Goal: Browse casually

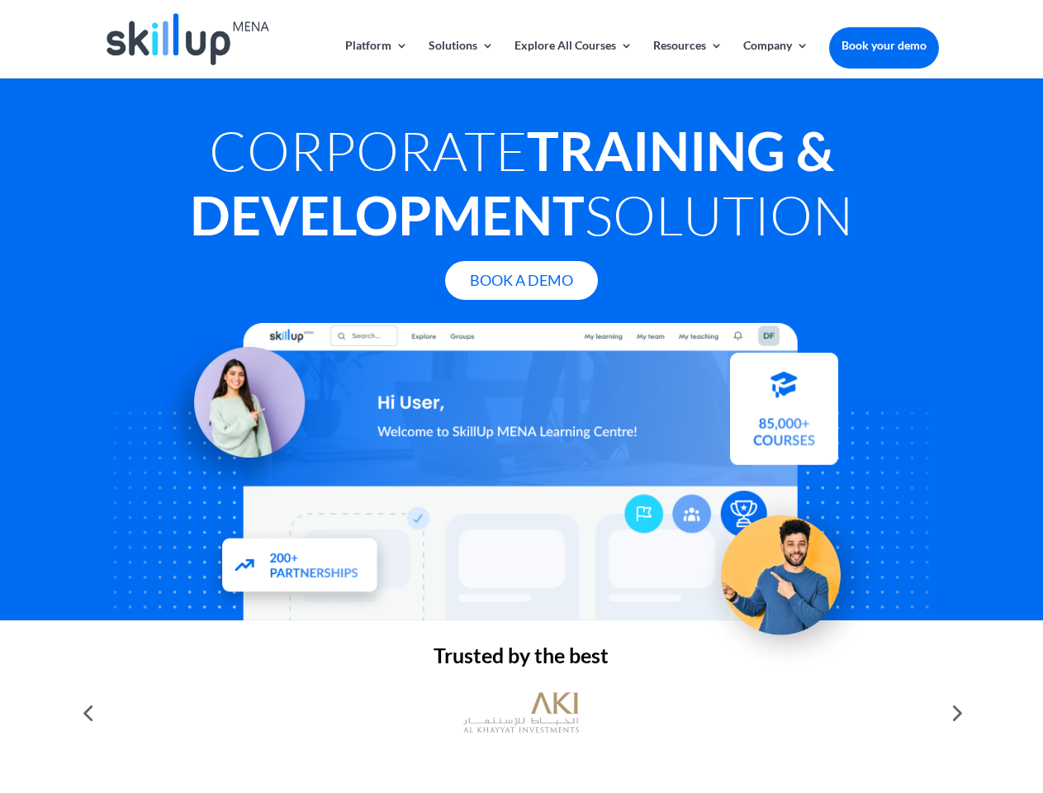
click at [521, 396] on div at bounding box center [521, 471] width 834 height 297
click at [460, 59] on link "Solutions" at bounding box center [461, 59] width 65 height 39
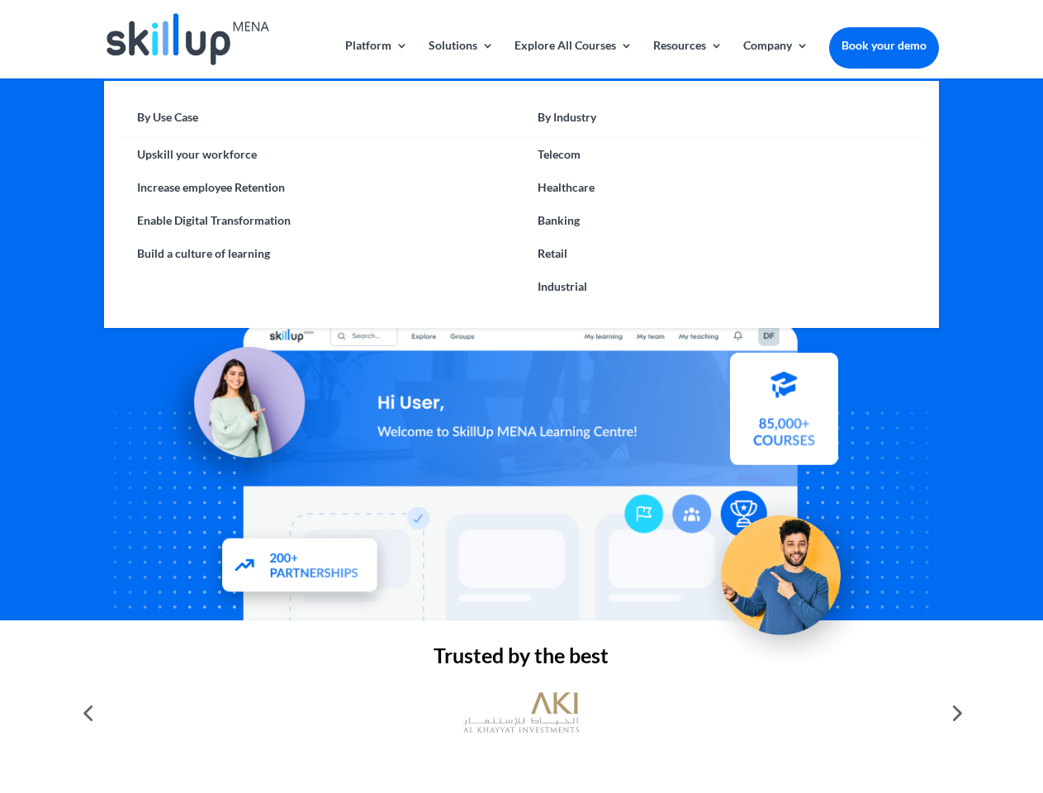
click at [572, 59] on link "Explore All Courses" at bounding box center [574, 59] width 118 height 39
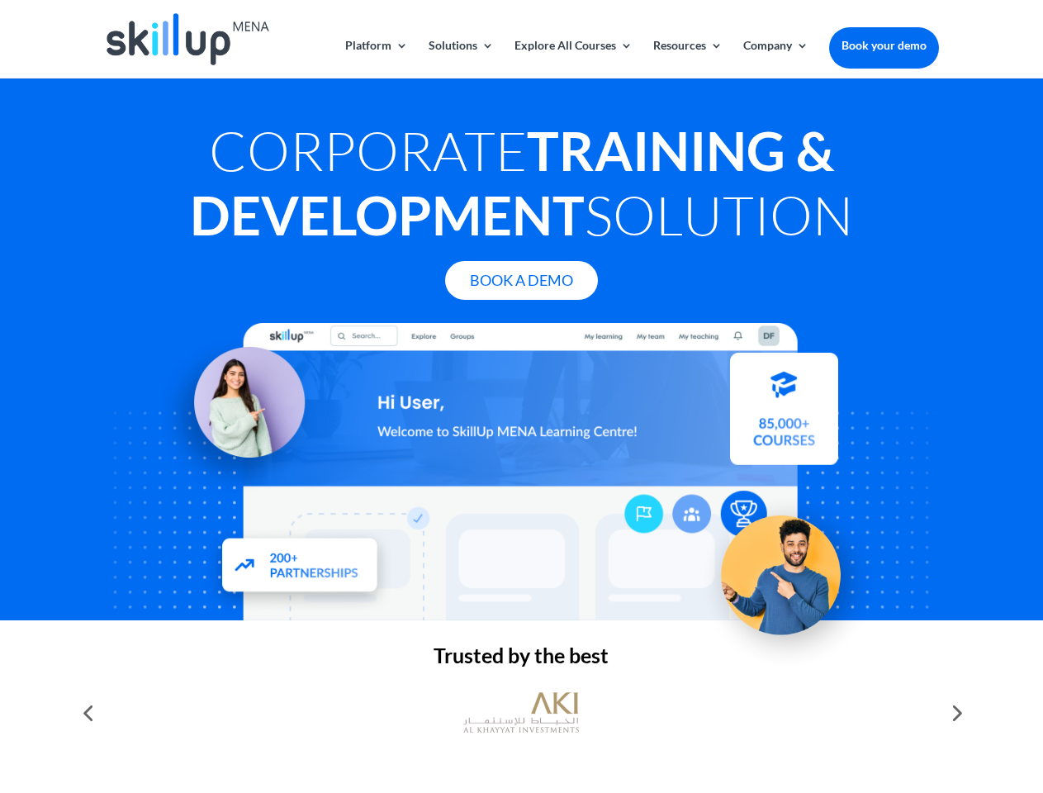
click at [686, 59] on link "Resources" at bounding box center [687, 59] width 69 height 39
click at [776, 59] on link "Company" at bounding box center [775, 59] width 65 height 39
click at [521, 713] on img at bounding box center [521, 713] width 116 height 58
